Goal: Entertainment & Leisure: Consume media (video, audio)

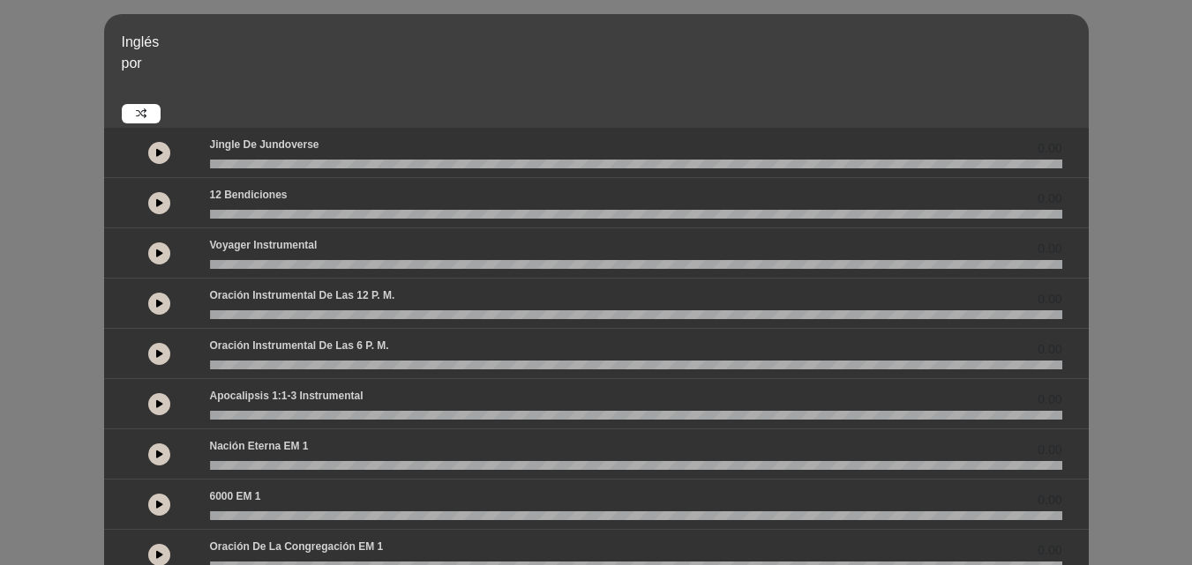
click at [163, 145] on button at bounding box center [159, 153] width 22 height 22
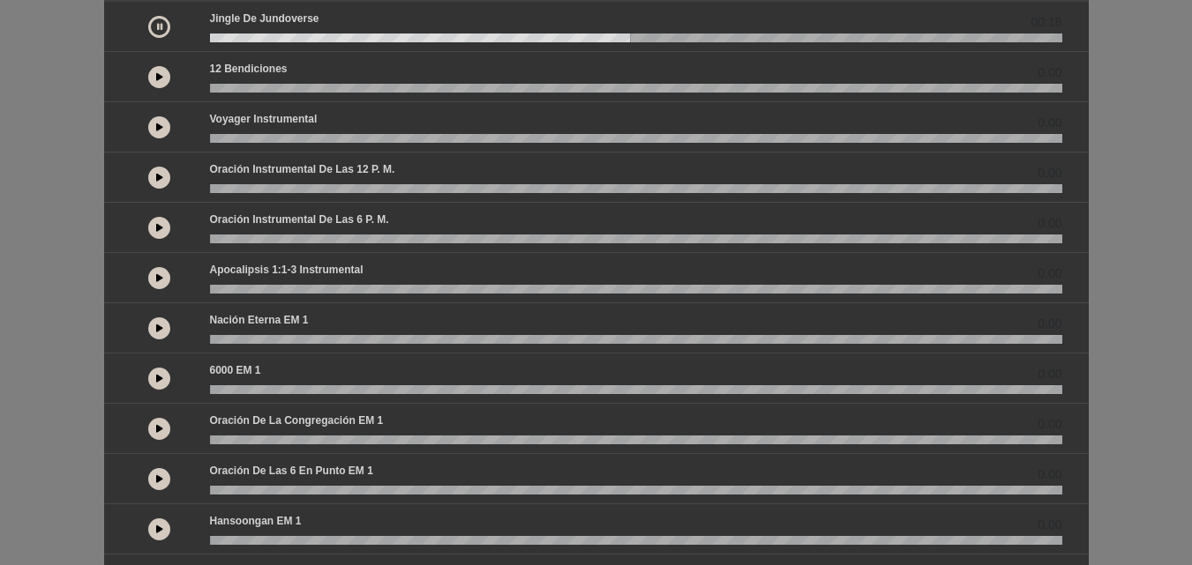
scroll to position [179, 0]
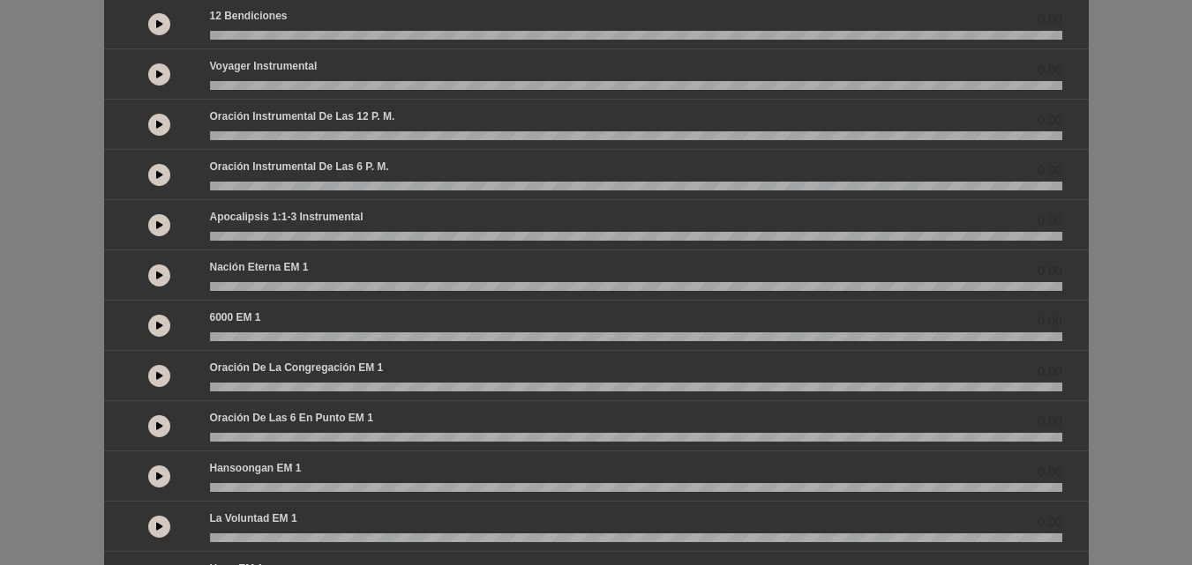
click at [160, 227] on icon at bounding box center [159, 225] width 7 height 9
click at [157, 273] on icon at bounding box center [159, 275] width 7 height 9
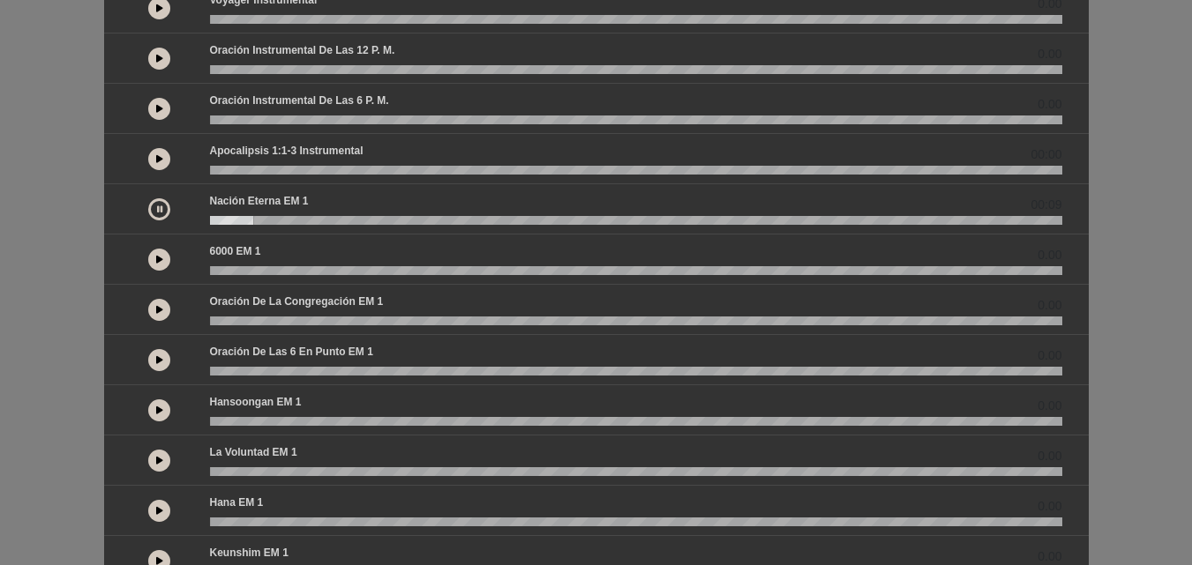
scroll to position [258, 0]
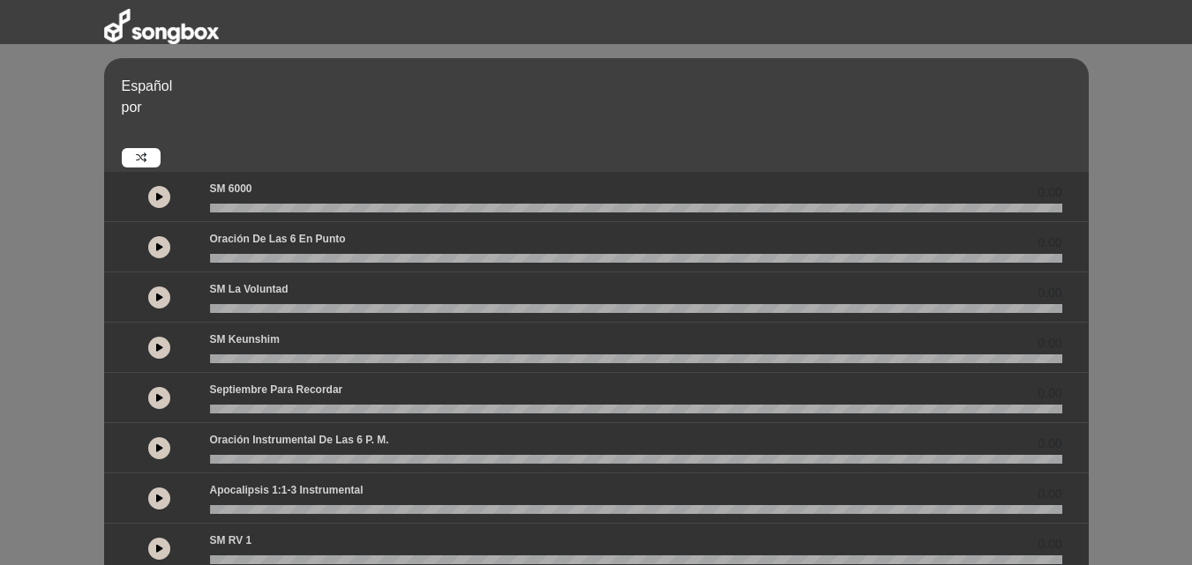
click at [160, 294] on icon at bounding box center [159, 297] width 7 height 9
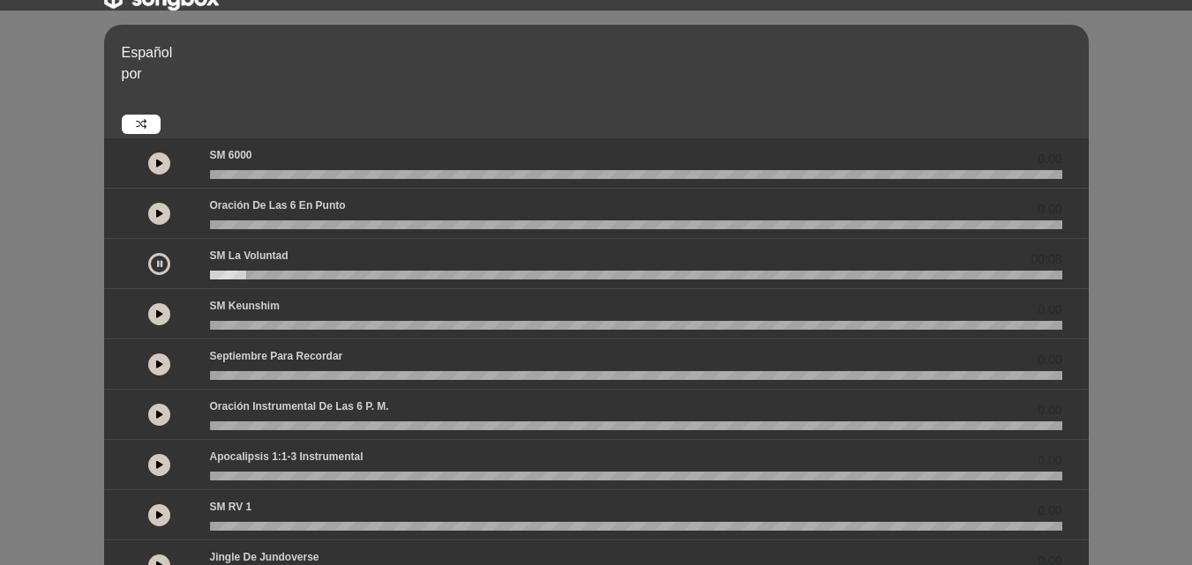
scroll to position [56, 0]
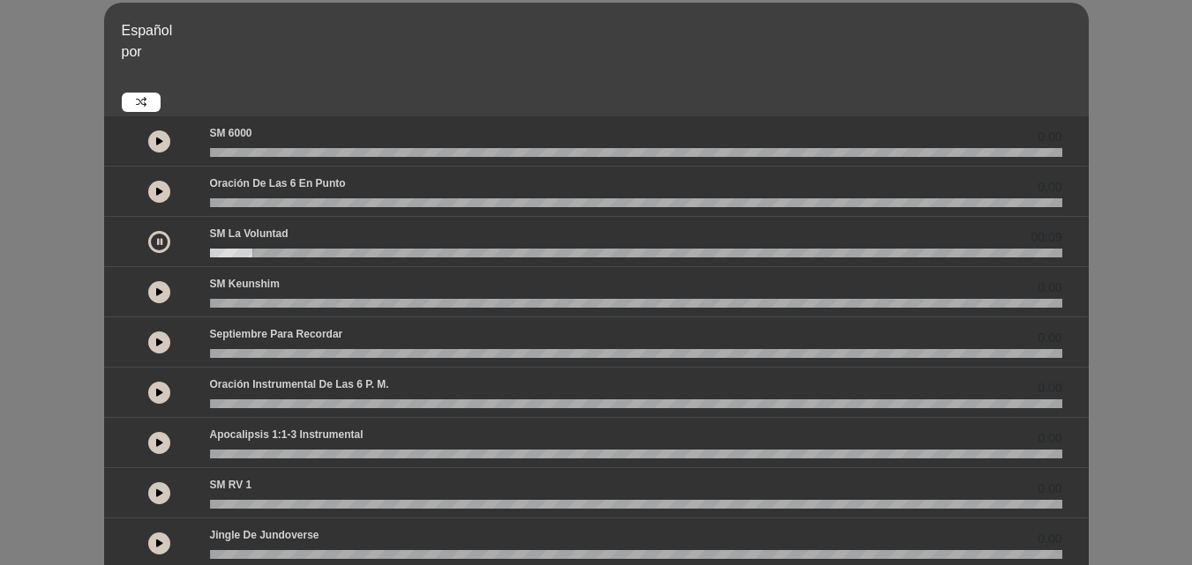
click at [465, 252] on wave at bounding box center [636, 253] width 852 height 9
click at [160, 235] on button at bounding box center [159, 242] width 22 height 22
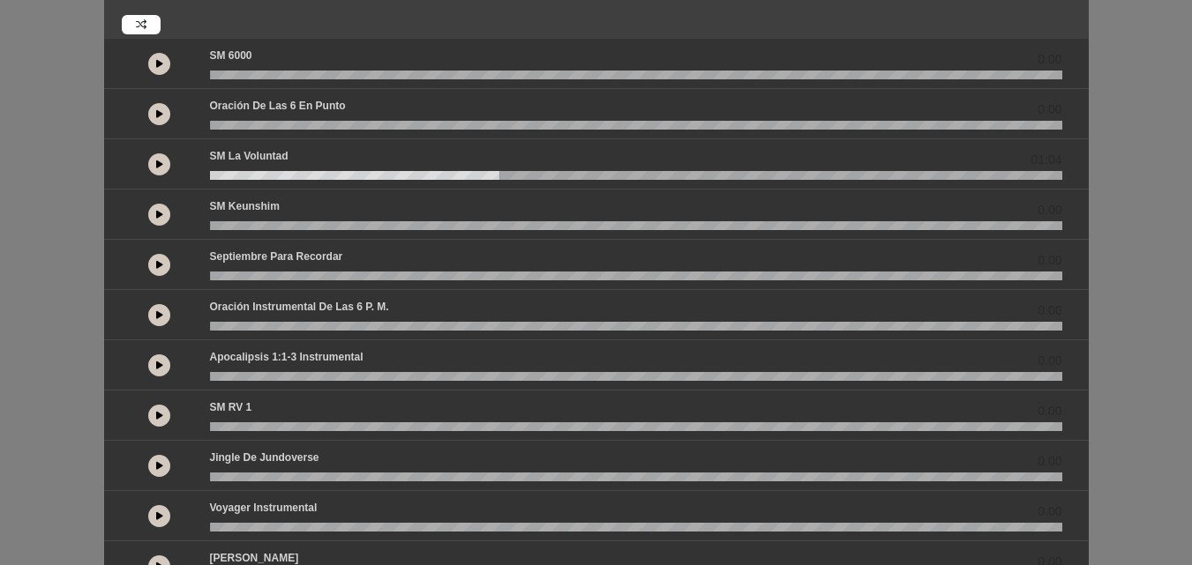
scroll to position [152, 0]
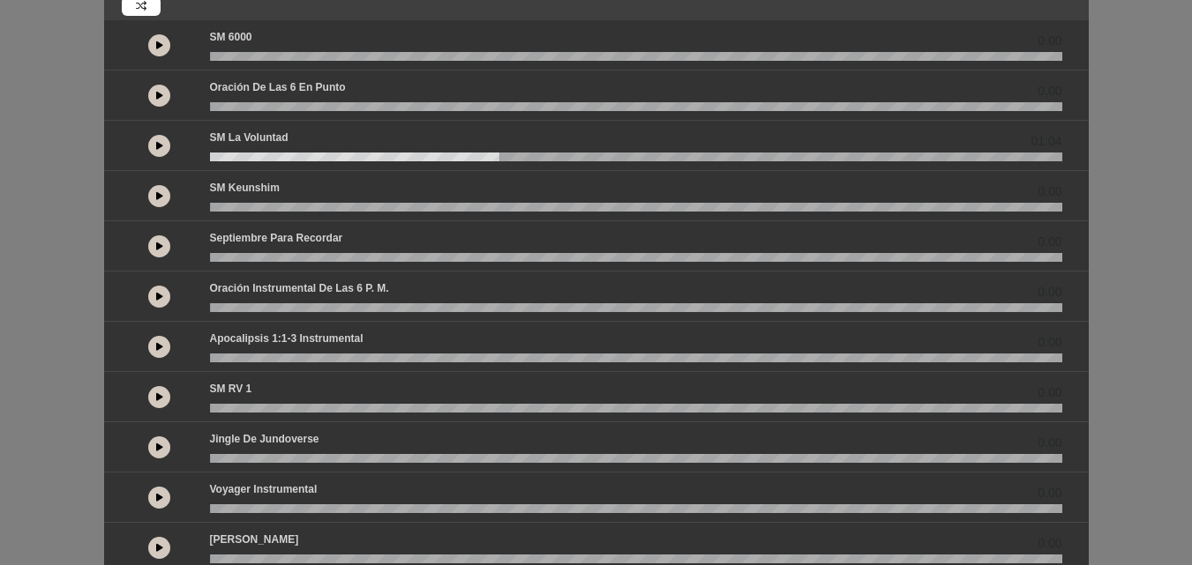
click at [161, 344] on icon at bounding box center [159, 346] width 7 height 9
click at [161, 344] on icon at bounding box center [159, 346] width 5 height 9
click at [162, 500] on icon at bounding box center [159, 497] width 7 height 9
click at [162, 500] on button at bounding box center [159, 498] width 22 height 22
